Goal: Manage account settings

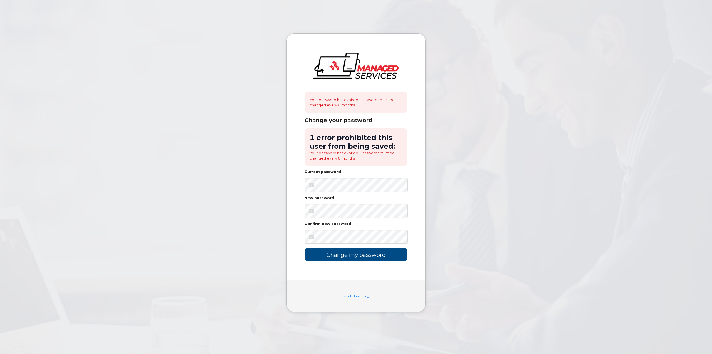
drag, startPoint x: 478, startPoint y: 83, endPoint x: 479, endPoint y: 78, distance: 4.6
click at [478, 80] on body "Your password has expired. Passwords must be changed every 6 months. Change you…" at bounding box center [356, 177] width 712 height 354
click at [357, 254] on input "Change my password" at bounding box center [356, 254] width 103 height 13
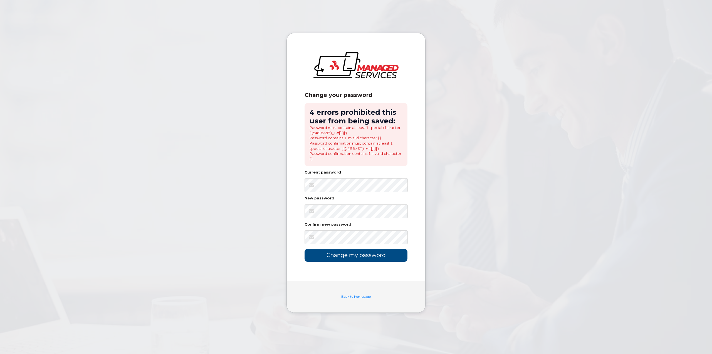
drag, startPoint x: 531, startPoint y: 149, endPoint x: 603, endPoint y: 44, distance: 128.3
click at [532, 147] on body "Change your password 4 errors prohibited this user from being saved: Password m…" at bounding box center [356, 177] width 712 height 354
click at [254, 183] on body "Change your password 4 errors prohibited this user from being saved: Password m…" at bounding box center [356, 177] width 712 height 354
click at [349, 257] on input "Change my password" at bounding box center [356, 255] width 103 height 13
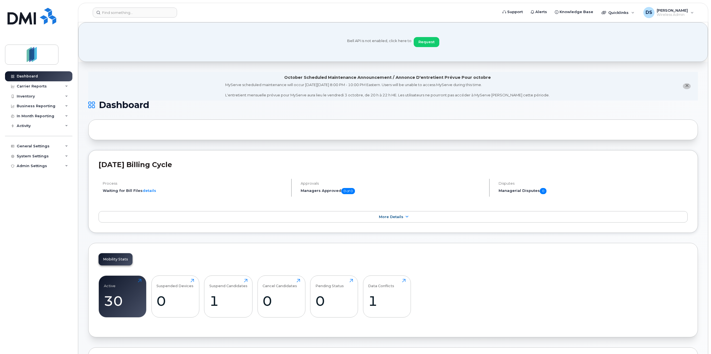
scroll to position [619, 0]
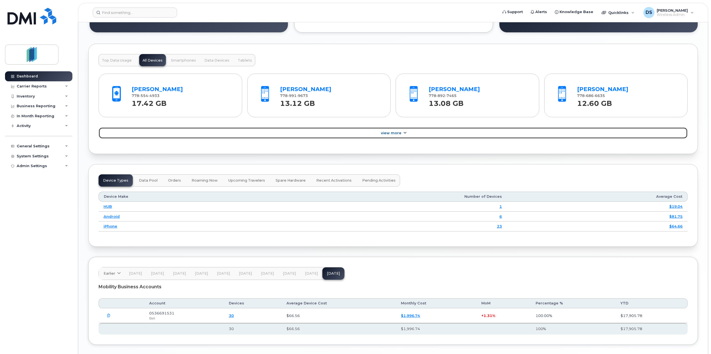
click at [397, 127] on link "View More" at bounding box center [393, 133] width 589 height 12
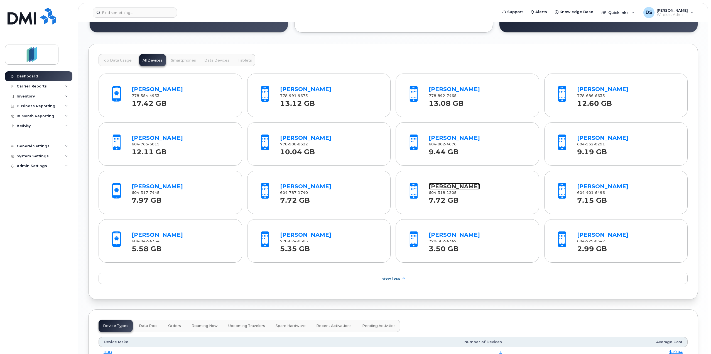
click at [448, 183] on link "[PERSON_NAME]" at bounding box center [454, 186] width 51 height 7
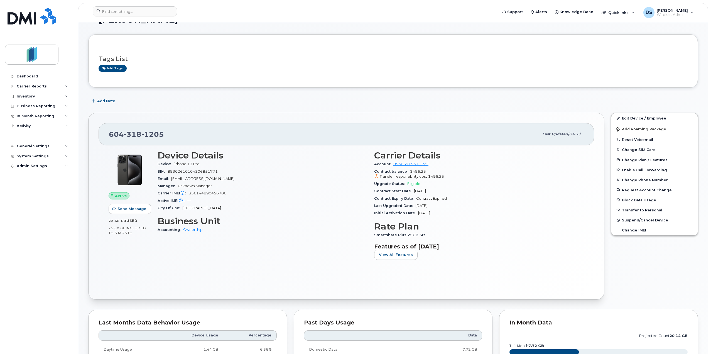
drag, startPoint x: 294, startPoint y: 136, endPoint x: 295, endPoint y: 153, distance: 17.8
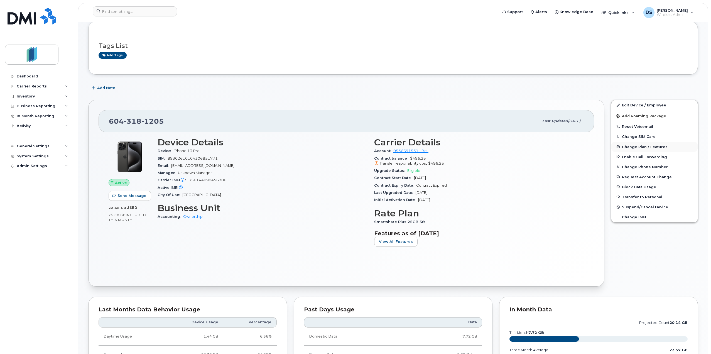
click at [643, 144] on span "Change Plan / Features" at bounding box center [645, 146] width 46 height 4
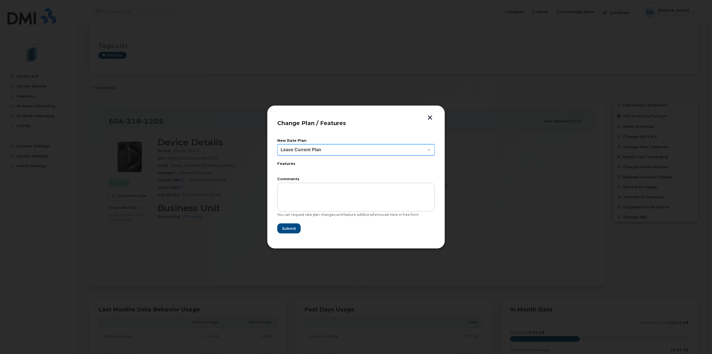
click at [419, 144] on select "Leave Current Plan BYOD Corp SmartShare 50 BYOD SmartShare 55/7GB BYOD Smartsha…" at bounding box center [356, 149] width 158 height 11
click at [431, 117] on button "button" at bounding box center [430, 118] width 8 height 6
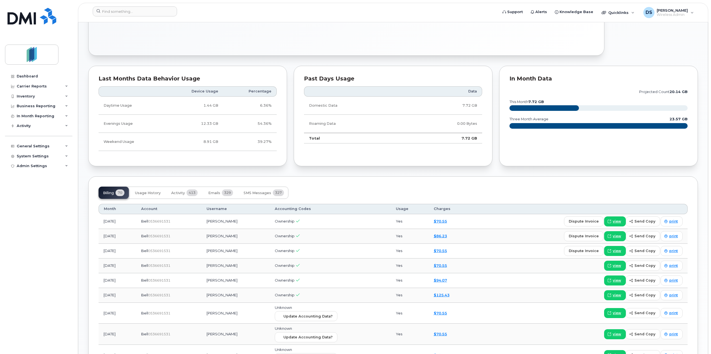
drag, startPoint x: 515, startPoint y: 206, endPoint x: 510, endPoint y: 238, distance: 32.8
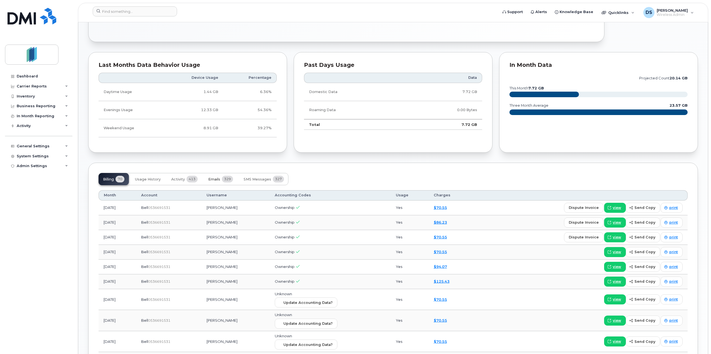
click at [210, 178] on span "Emails" at bounding box center [214, 179] width 12 height 4
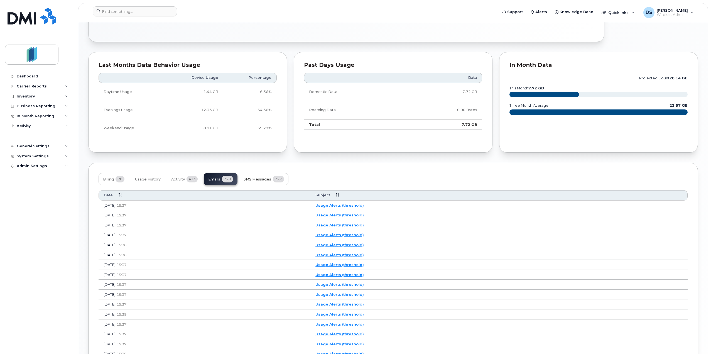
click at [256, 178] on span "SMS Messages" at bounding box center [258, 179] width 28 height 4
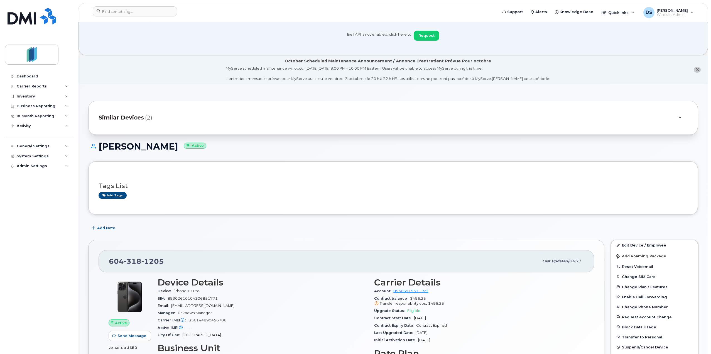
scroll to position [0, 0]
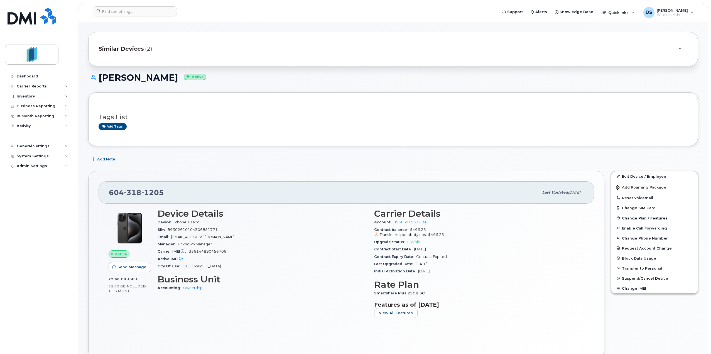
drag, startPoint x: 544, startPoint y: 176, endPoint x: 542, endPoint y: 215, distance: 39.0
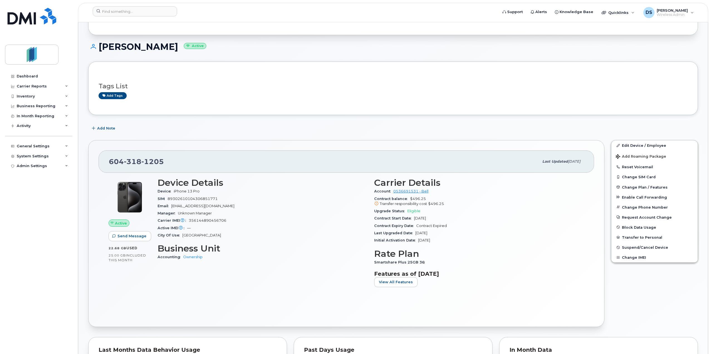
click at [415, 198] on span "$496.25 Transfer responsibility cost $496.25" at bounding box center [479, 201] width 210 height 10
drag, startPoint x: 410, startPoint y: 199, endPoint x: 447, endPoint y: 201, distance: 37.9
click at [447, 201] on span "$496.25 Transfer responsibility cost $496.25" at bounding box center [479, 201] width 210 height 10
click at [442, 202] on span "$496.25" at bounding box center [436, 203] width 16 height 4
click at [412, 197] on span "$496.25 Transfer responsibility cost $496.25" at bounding box center [479, 201] width 210 height 10
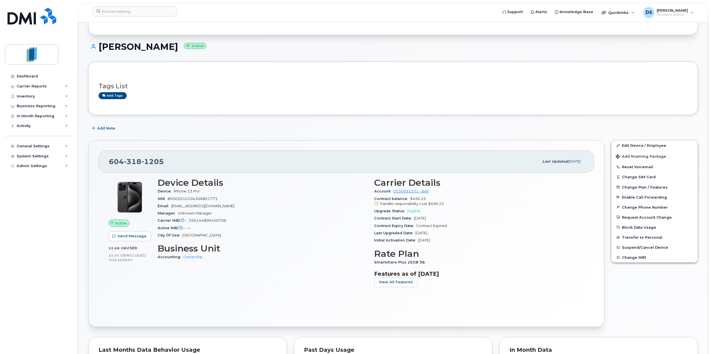
drag, startPoint x: 437, startPoint y: 217, endPoint x: 415, endPoint y: 217, distance: 22.8
click at [415, 217] on span "[DATE]" at bounding box center [420, 218] width 12 height 4
click at [426, 216] on span "[DATE]" at bounding box center [420, 218] width 12 height 4
click at [426, 217] on span "[DATE]" at bounding box center [420, 218] width 12 height 4
